Goal: Navigation & Orientation: Find specific page/section

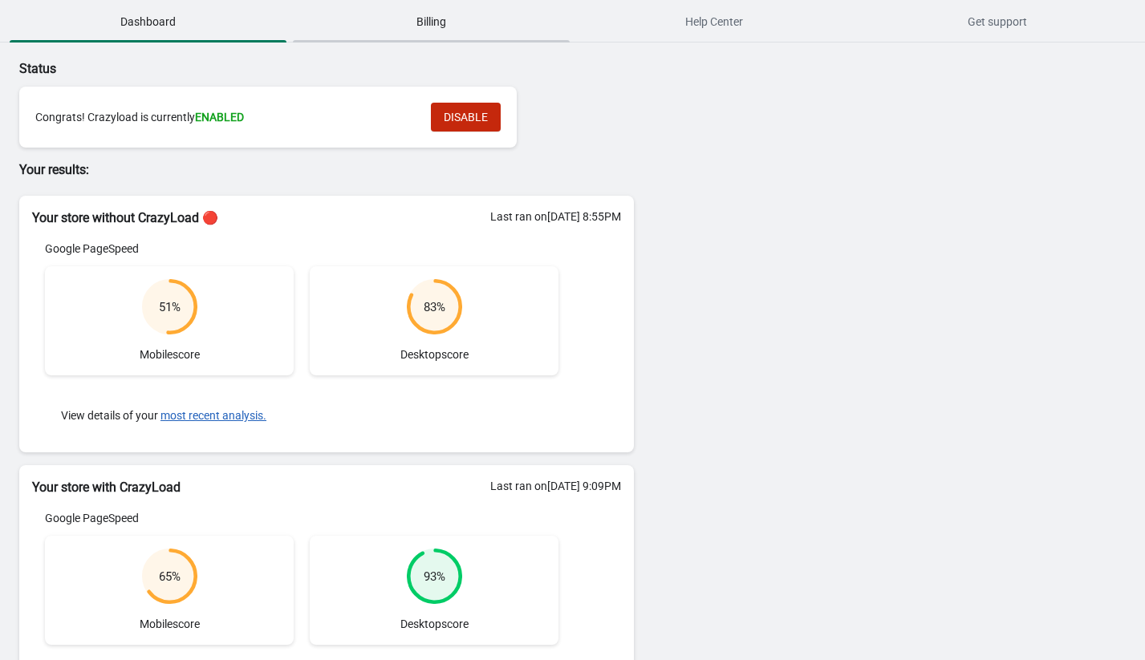
click at [448, 30] on span "Billing" at bounding box center [431, 21] width 277 height 29
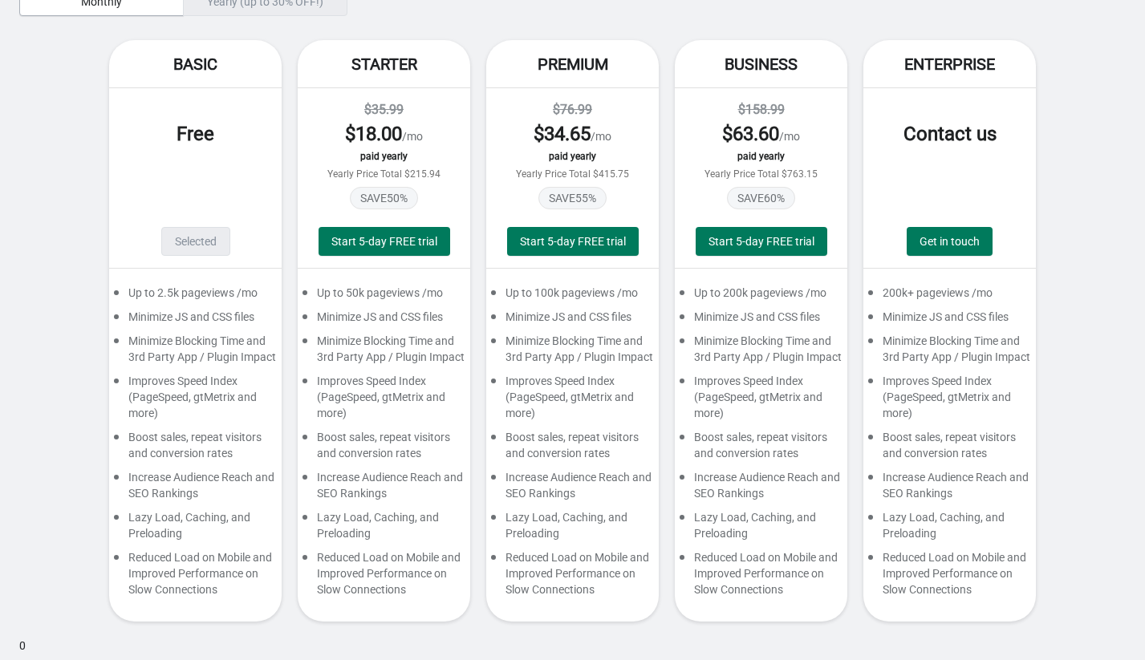
scroll to position [95, 0]
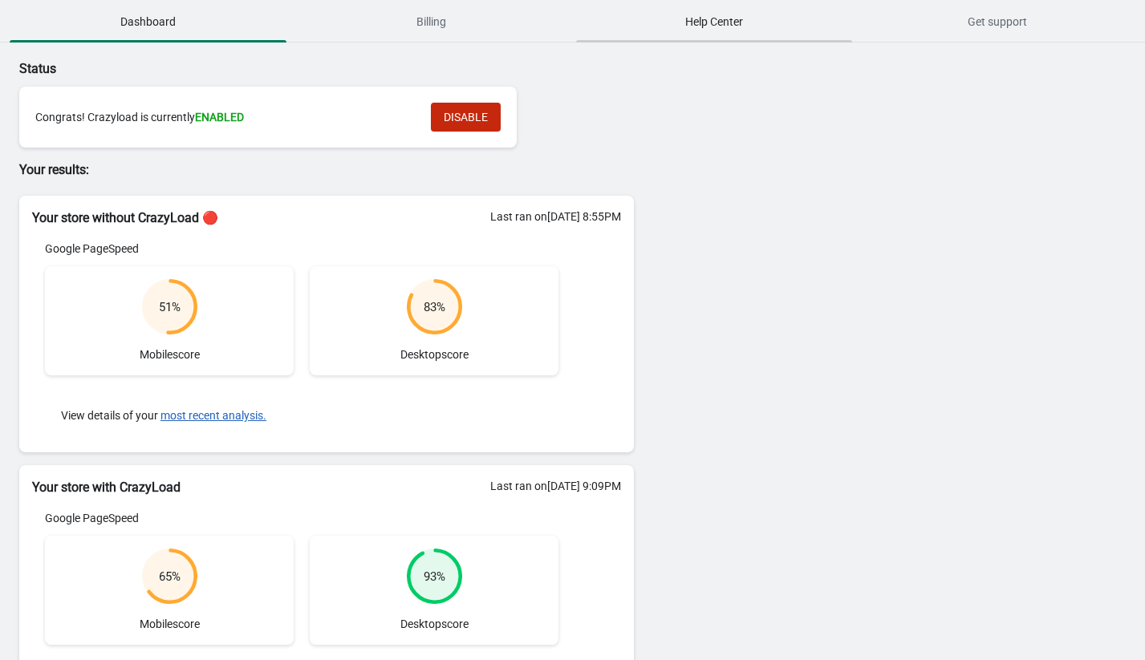
click at [705, 22] on span "Help Center" at bounding box center [714, 21] width 277 height 29
